Goal: Transaction & Acquisition: Purchase product/service

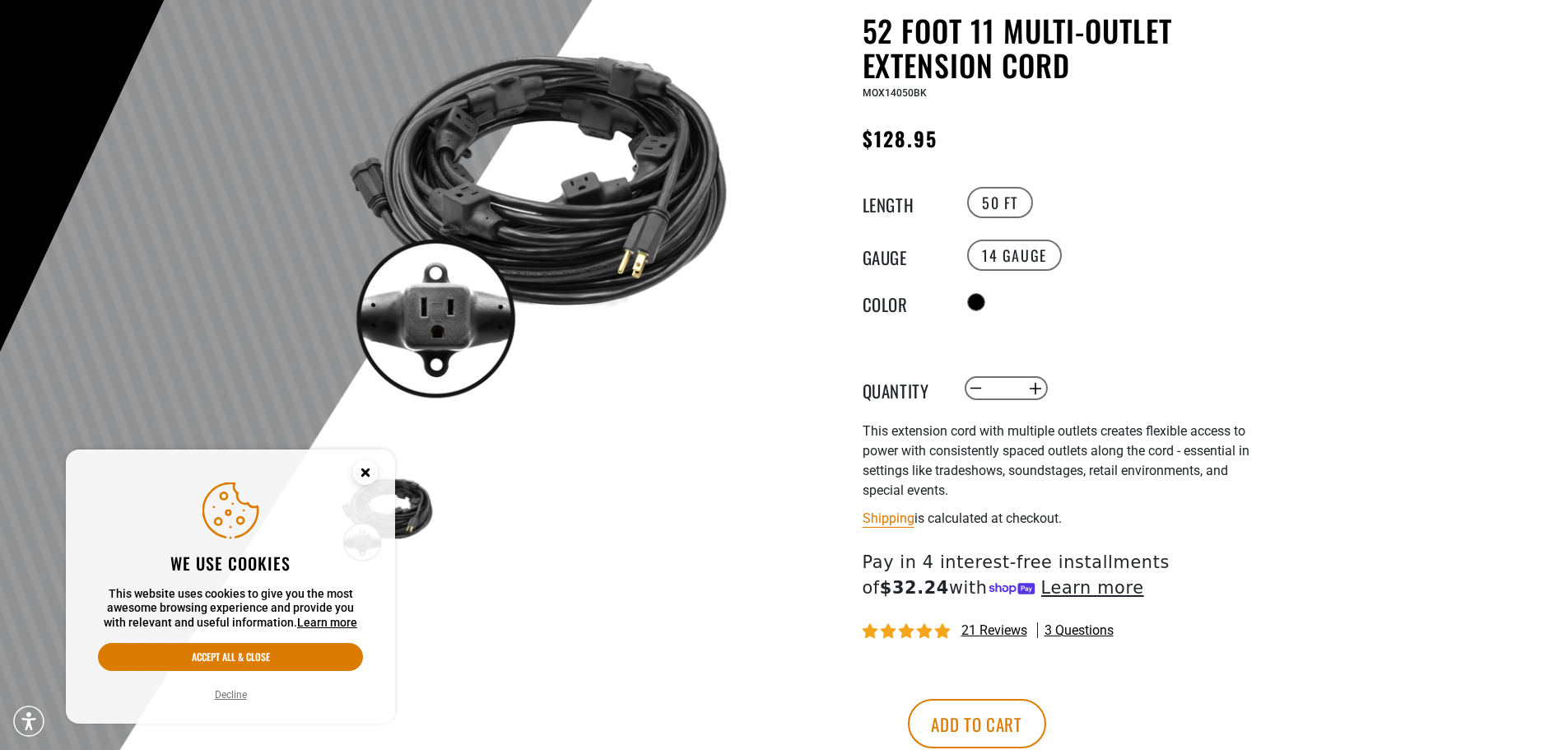
click at [364, 471] on icon "Cookie Consent" at bounding box center [365, 472] width 6 height 6
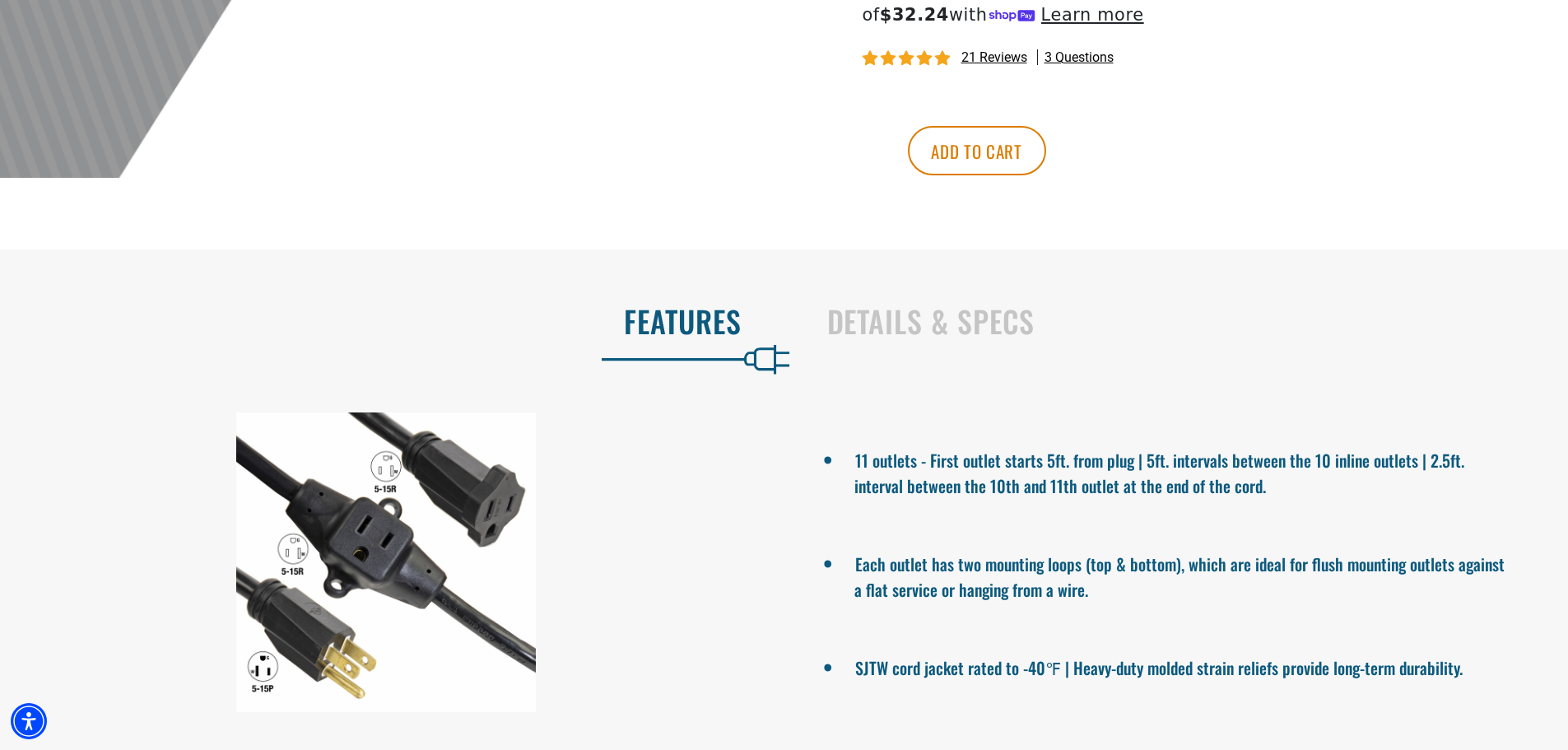
scroll to position [823, 0]
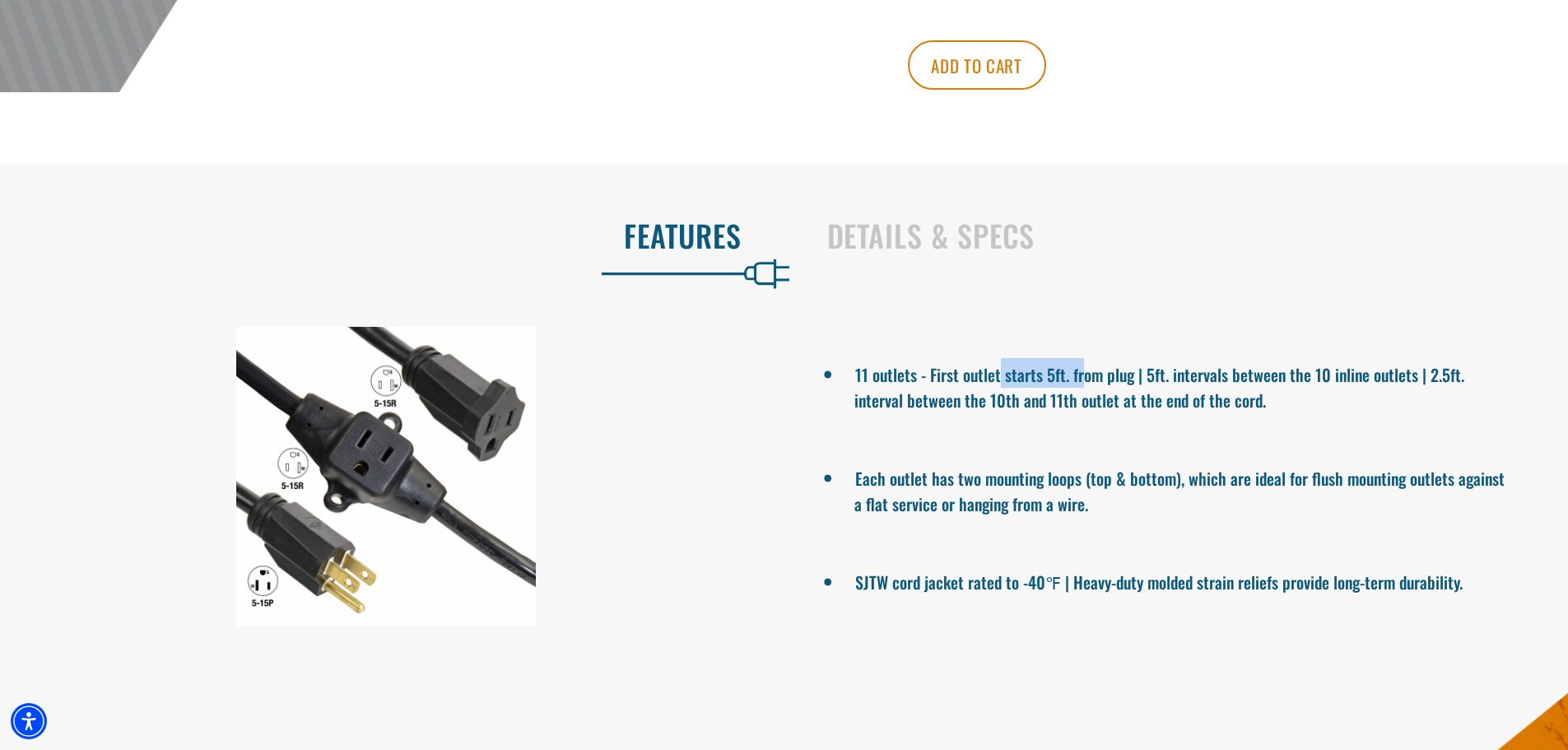
drag, startPoint x: 999, startPoint y: 375, endPoint x: 1083, endPoint y: 368, distance: 84.3
click at [1083, 368] on li "11 outlets - First outlet starts 5ft. from plug | 5ft. intervals between the 10…" at bounding box center [1183, 384] width 657 height 54
